Goal: Find specific page/section: Locate a particular part of the current website

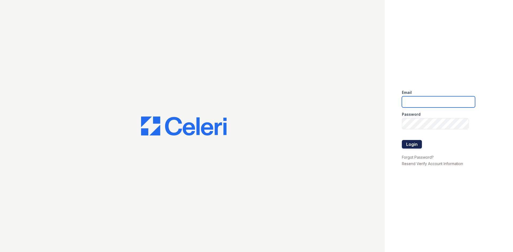
type input "kdominguez@trinity-pm.com"
click at [415, 146] on button "Login" at bounding box center [412, 144] width 20 height 9
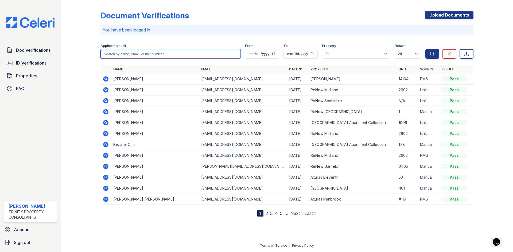
click at [149, 52] on input "search" at bounding box center [170, 54] width 140 height 10
type input "[PERSON_NAME]"
click at [425, 49] on button "Search" at bounding box center [432, 54] width 14 height 10
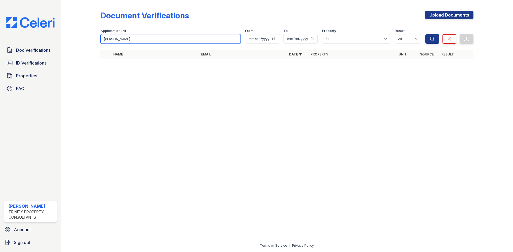
click at [143, 37] on input "[PERSON_NAME]" at bounding box center [170, 39] width 140 height 10
